Goal: Task Accomplishment & Management: Manage account settings

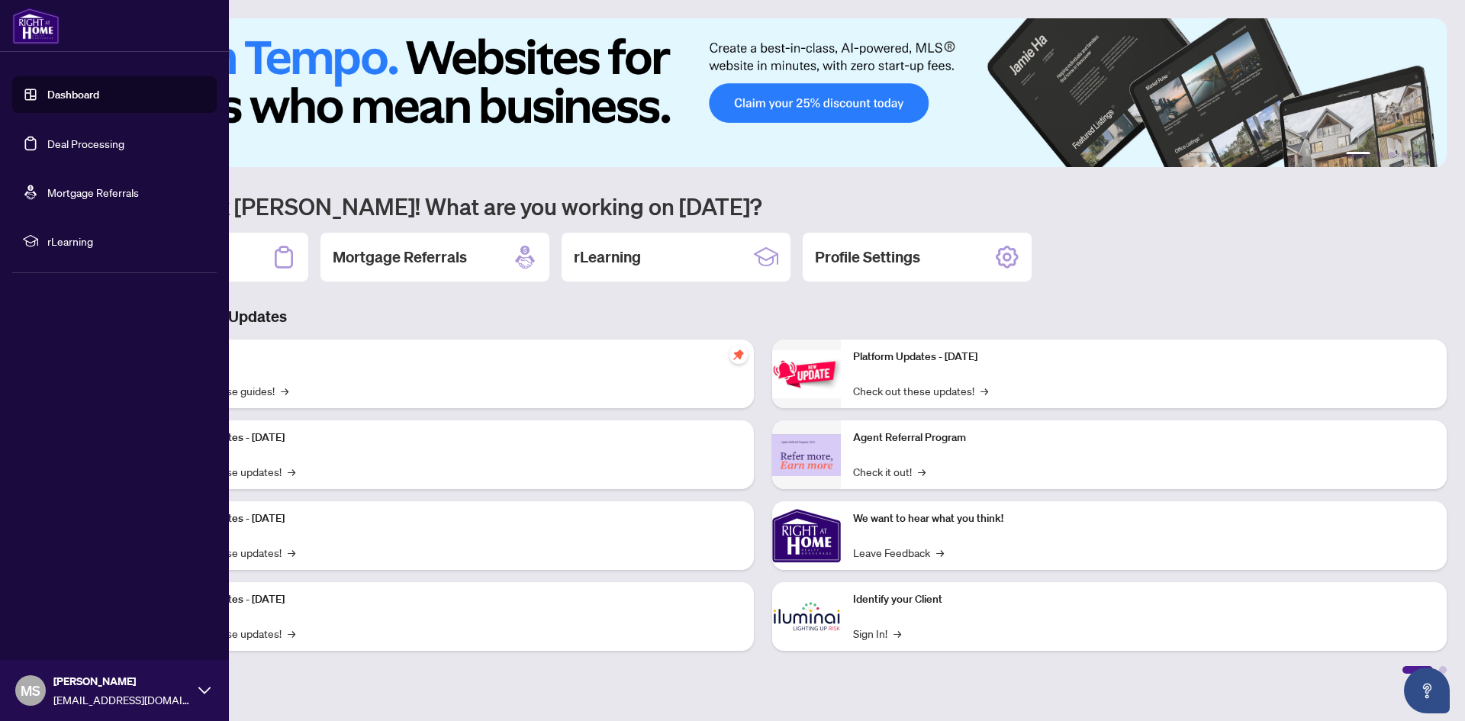
click at [47, 138] on link "Deal Processing" at bounding box center [85, 144] width 77 height 14
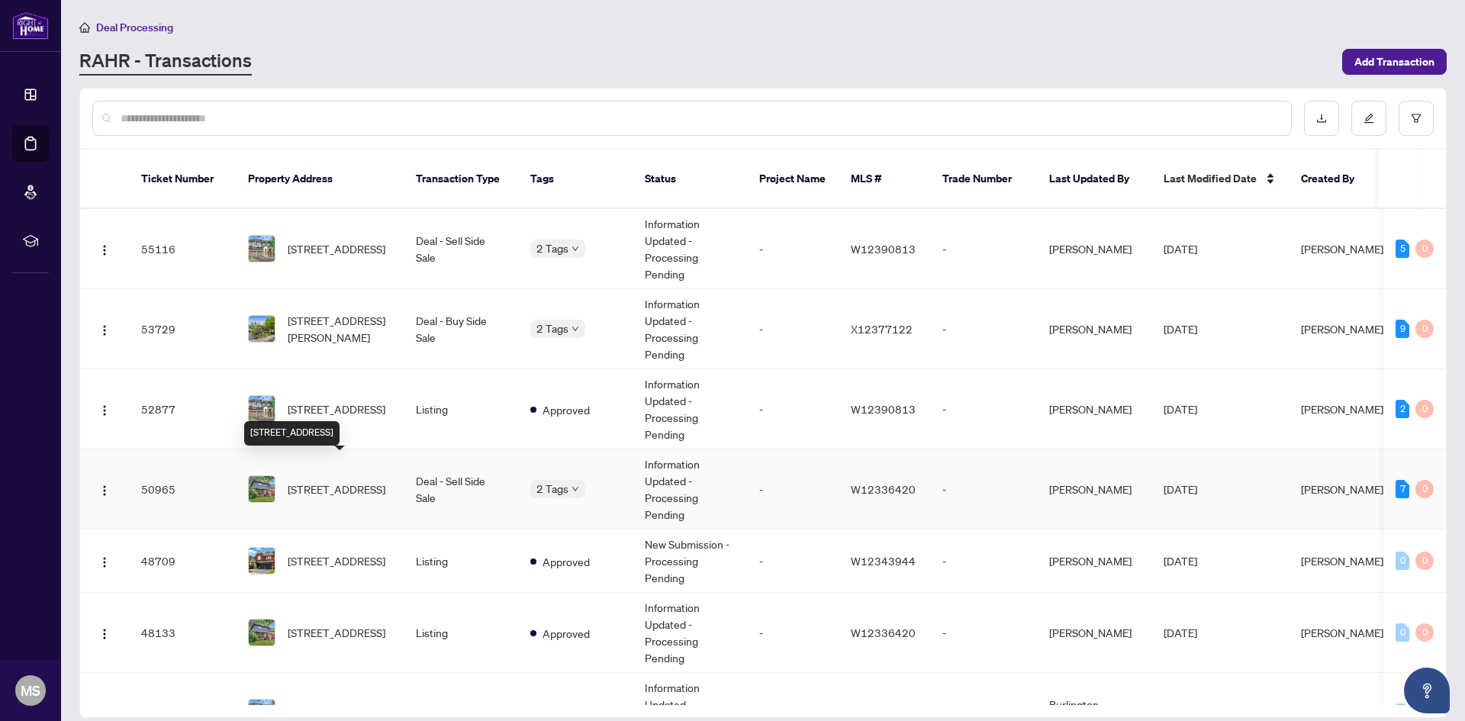
click at [310, 481] on span "[STREET_ADDRESS]" at bounding box center [337, 489] width 98 height 17
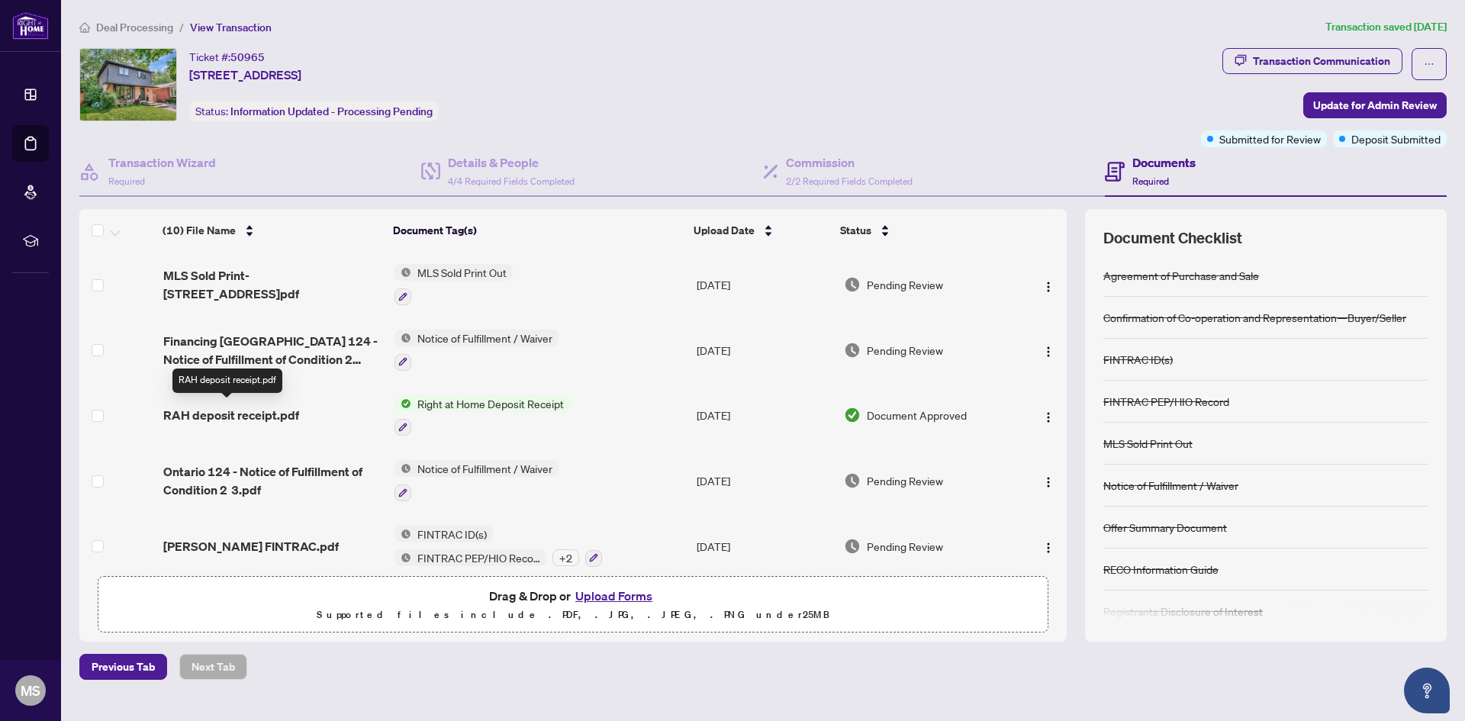
click at [286, 407] on span "RAH deposit receipt.pdf" at bounding box center [231, 415] width 136 height 18
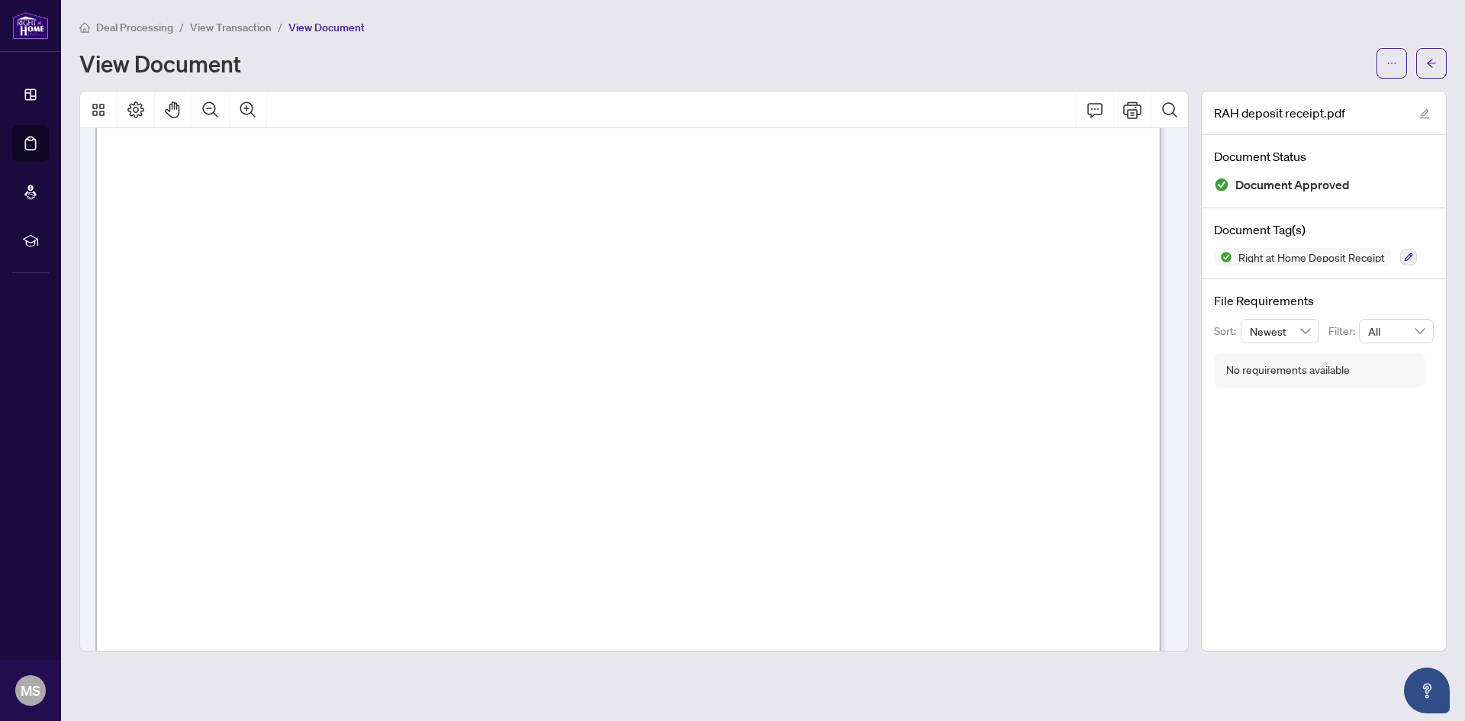
scroll to position [839, 0]
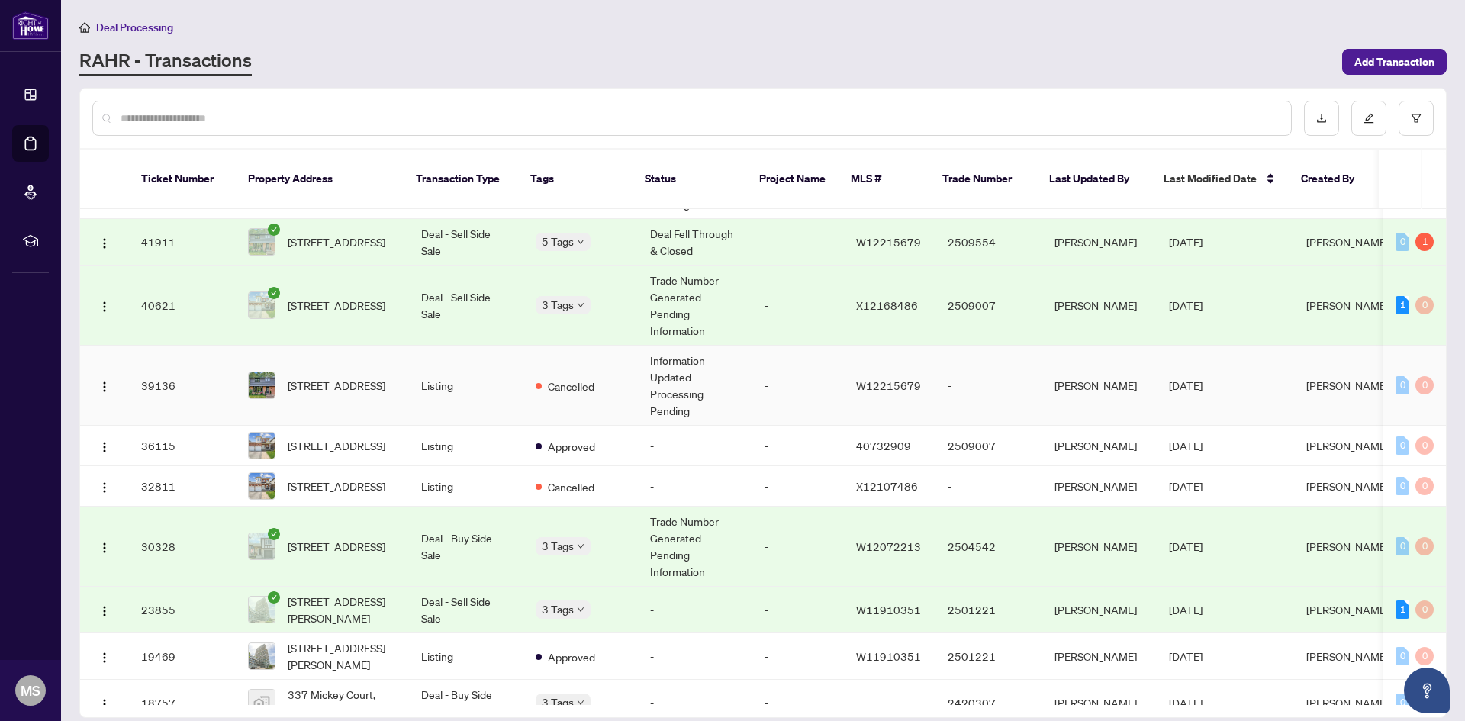
scroll to position [458, 0]
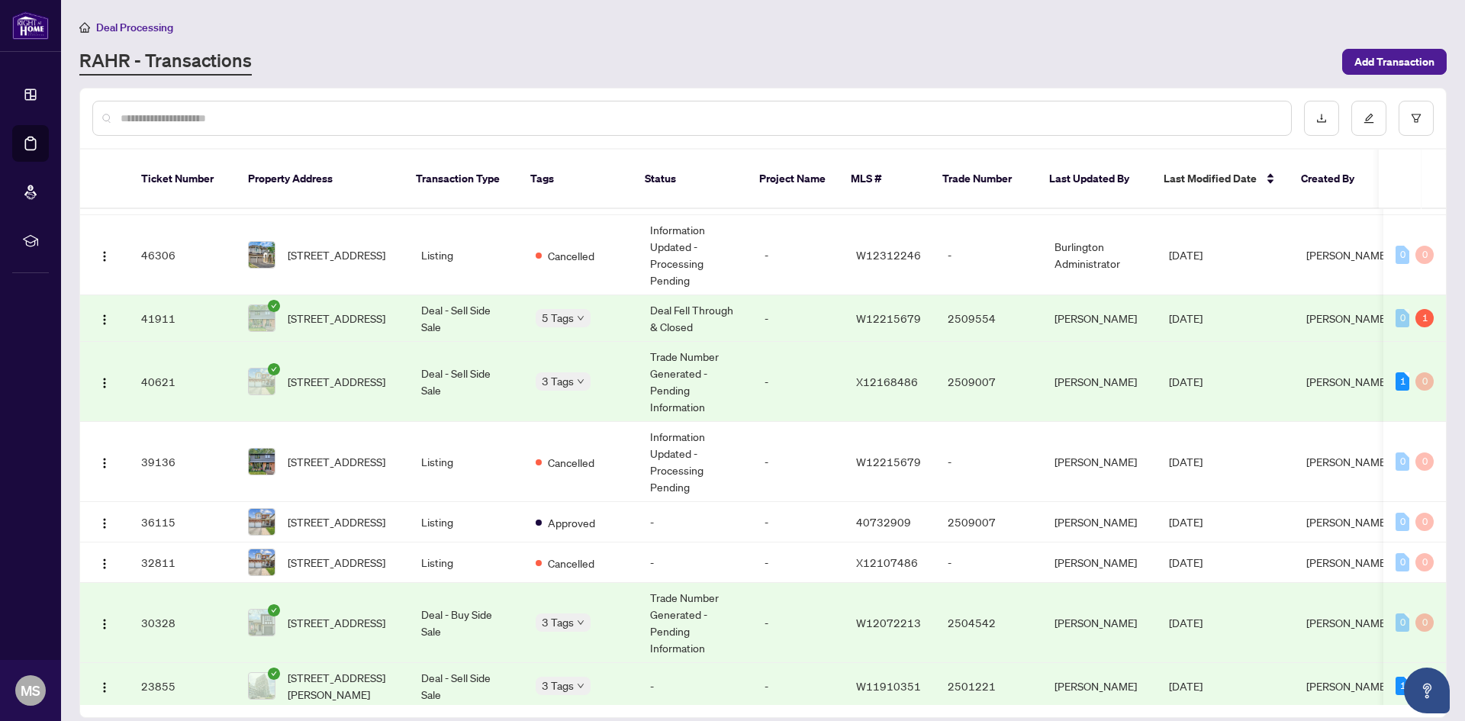
click at [334, 376] on span "[STREET_ADDRESS]" at bounding box center [337, 381] width 98 height 17
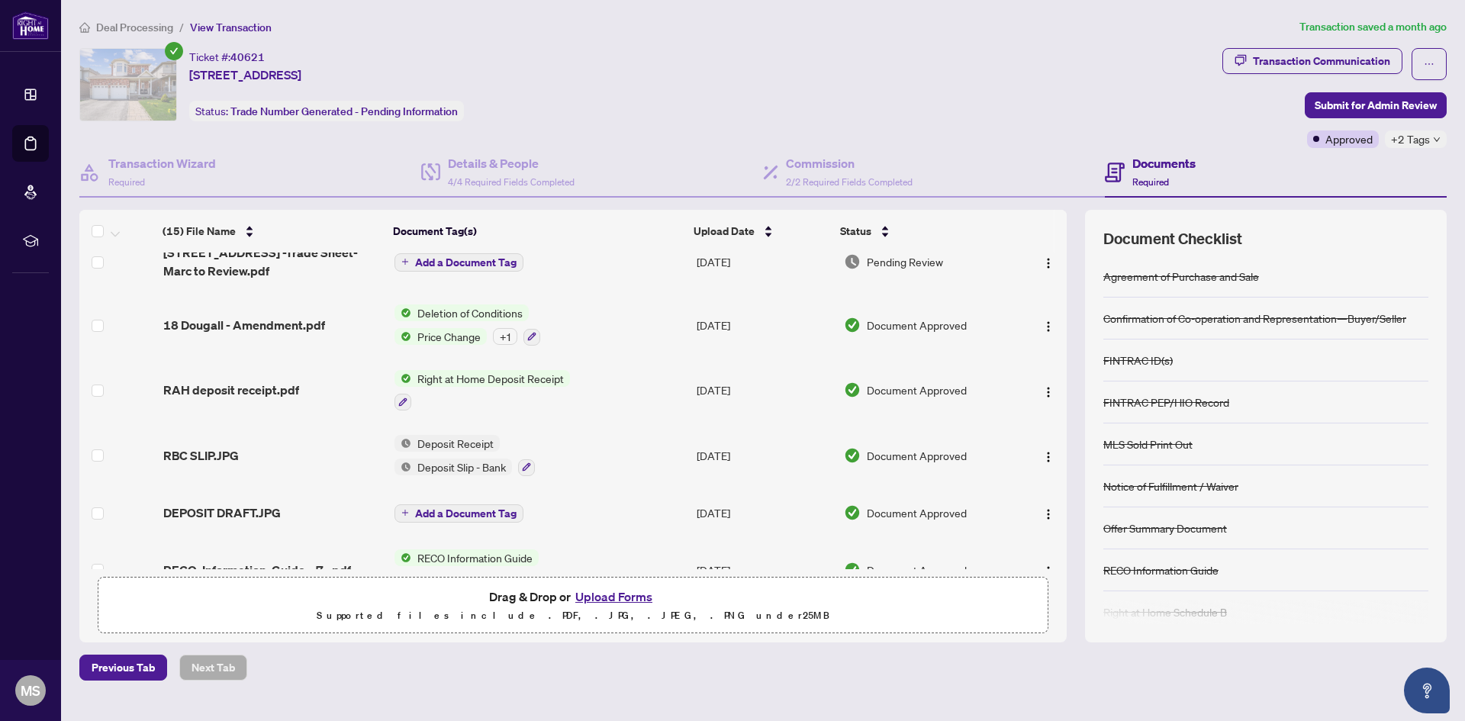
scroll to position [382, 0]
click at [235, 388] on span "RAH deposit receipt.pdf" at bounding box center [231, 389] width 136 height 18
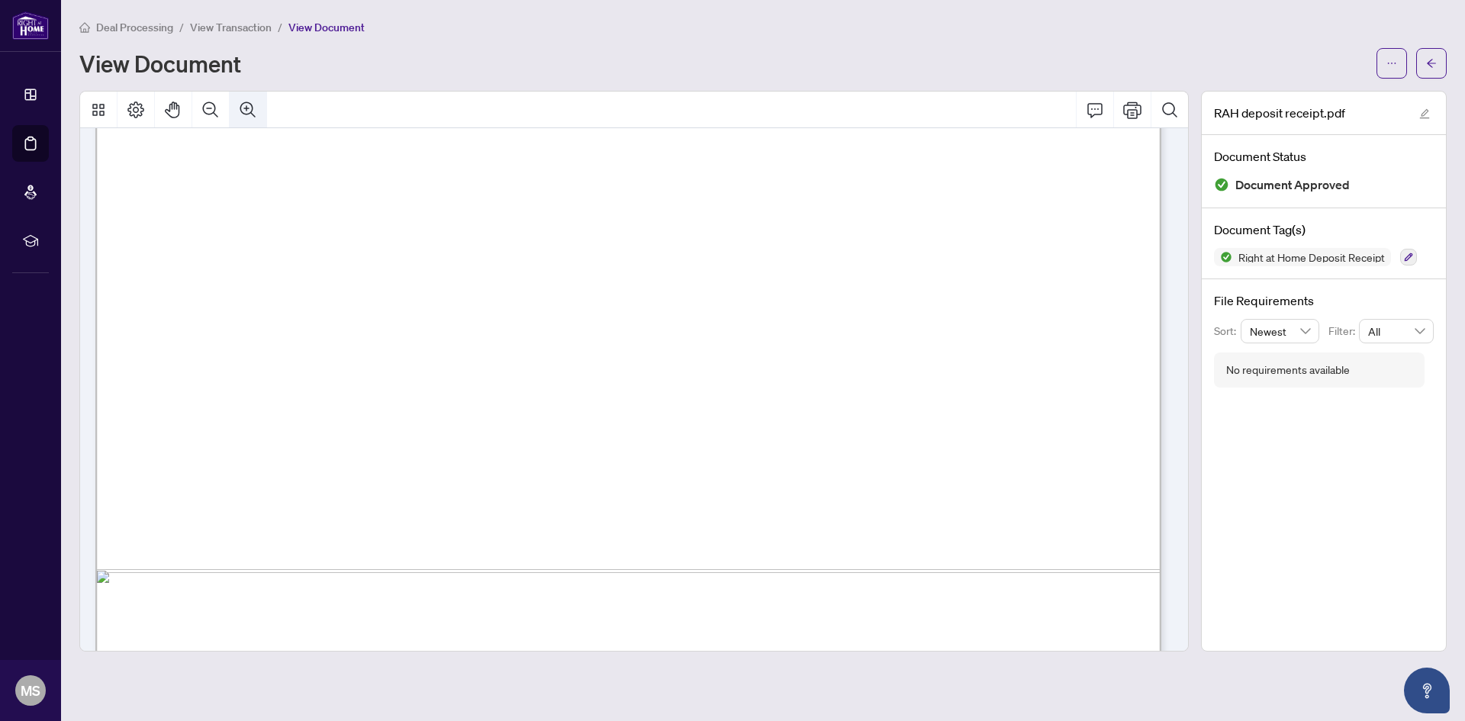
scroll to position [659, 0]
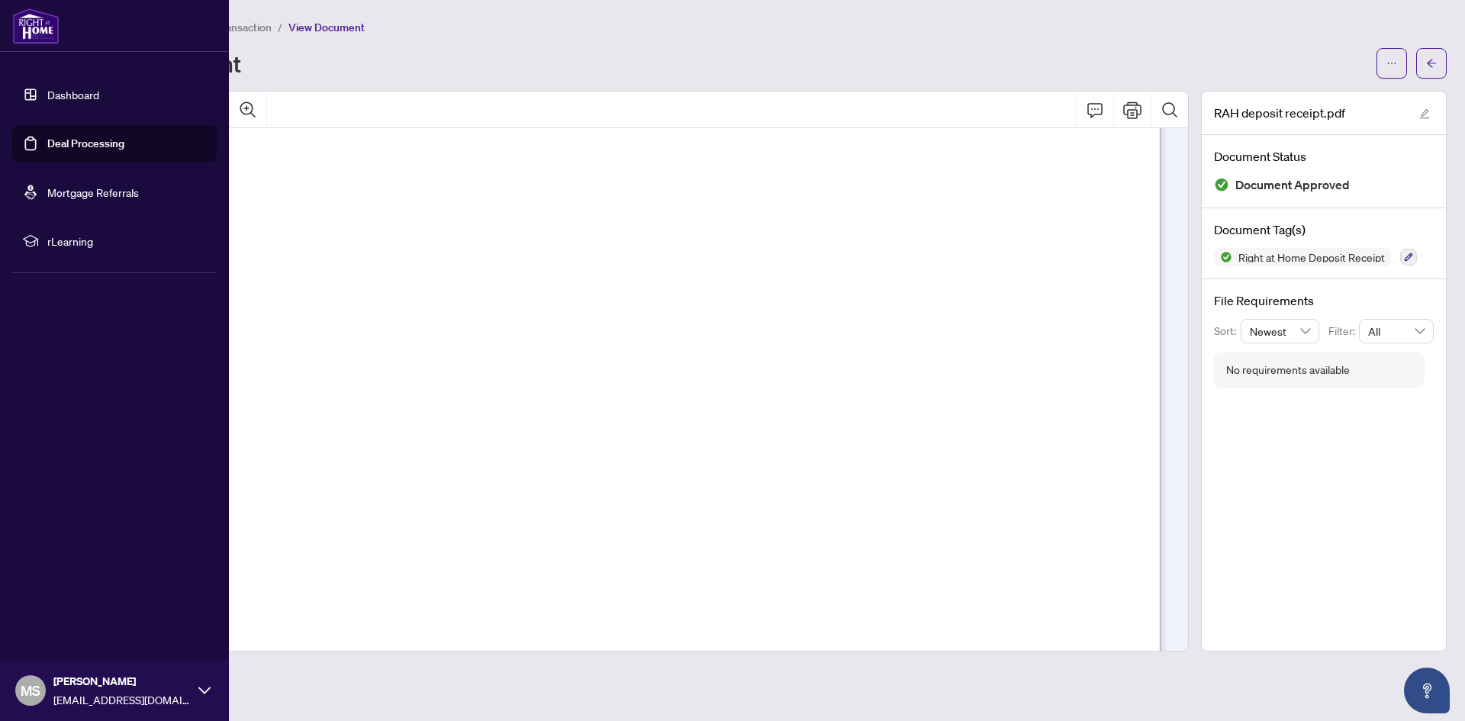
click at [47, 138] on link "Deal Processing" at bounding box center [85, 144] width 77 height 14
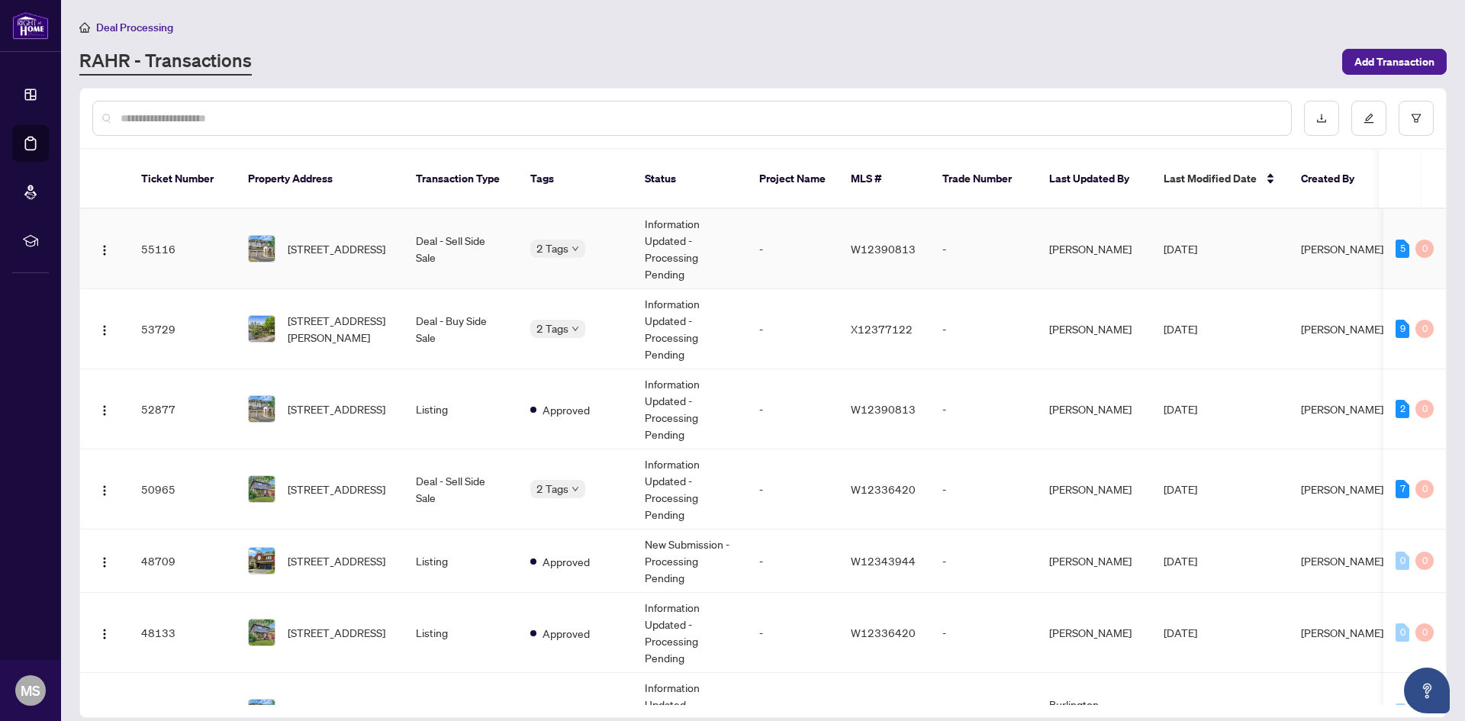
click at [324, 241] on span "[STREET_ADDRESS]" at bounding box center [337, 248] width 98 height 17
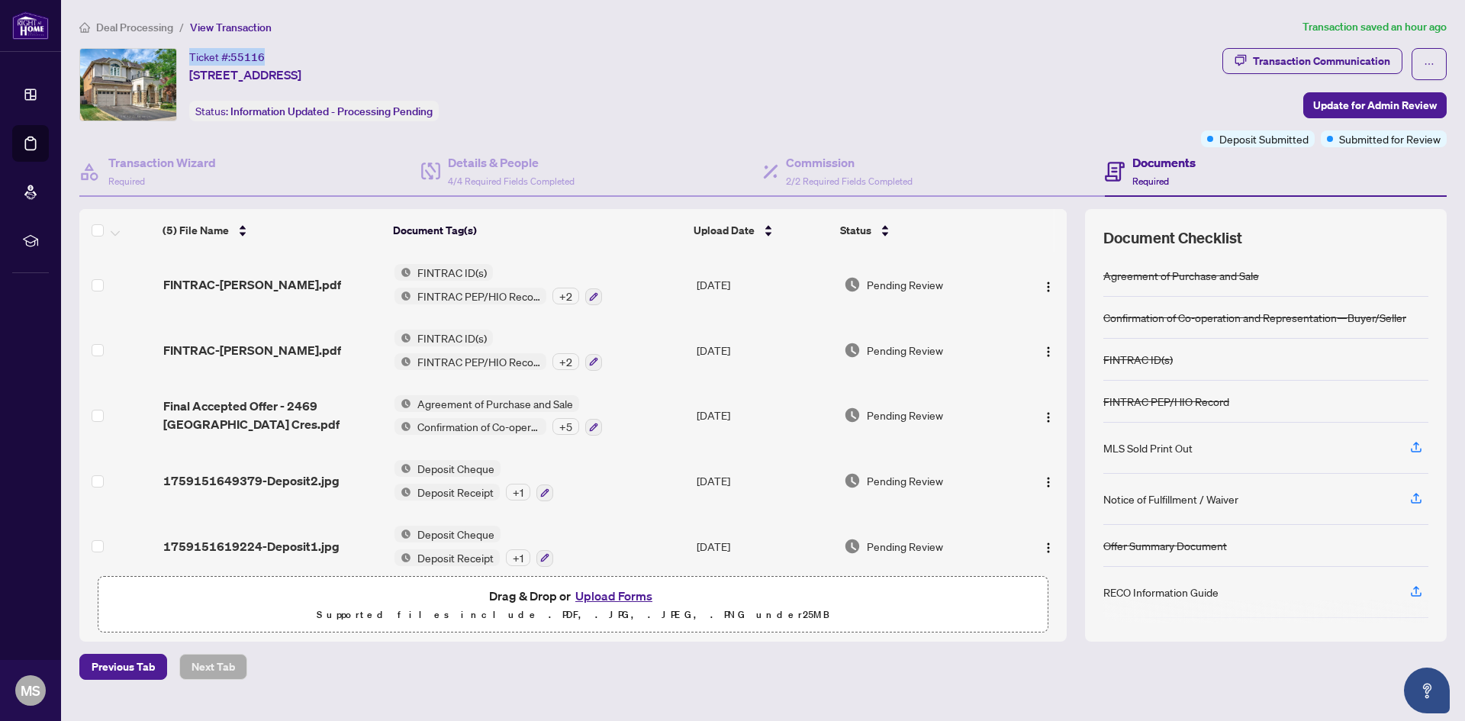
drag, startPoint x: 259, startPoint y: 56, endPoint x: 192, endPoint y: 55, distance: 67.9
click at [192, 55] on div "Ticket #: 55116 [STREET_ADDRESS]" at bounding box center [245, 66] width 112 height 36
copy div "Ticket #: 55116"
click at [301, 55] on div "Ticket #: 55116 [STREET_ADDRESS]" at bounding box center [245, 66] width 112 height 36
